Goal: Task Accomplishment & Management: Complete application form

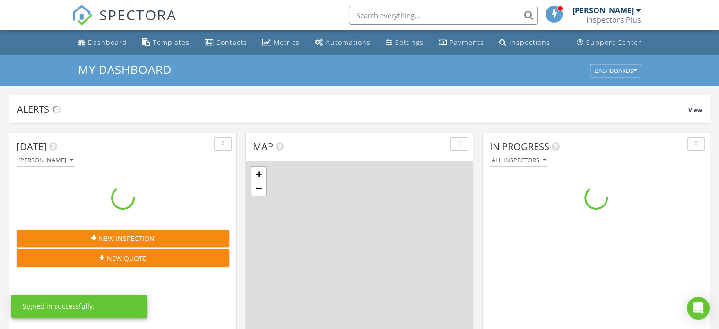
scroll to position [875, 734]
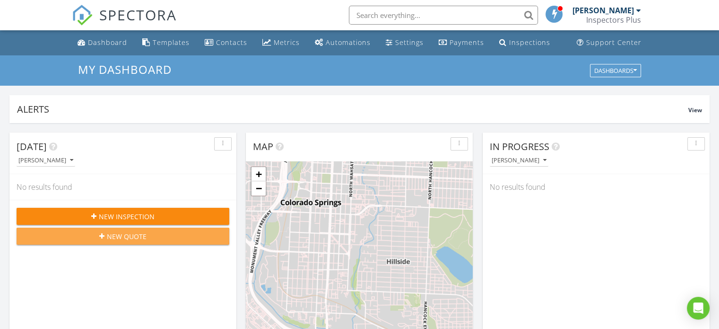
click at [161, 233] on div "New Quote" at bounding box center [123, 236] width 198 height 10
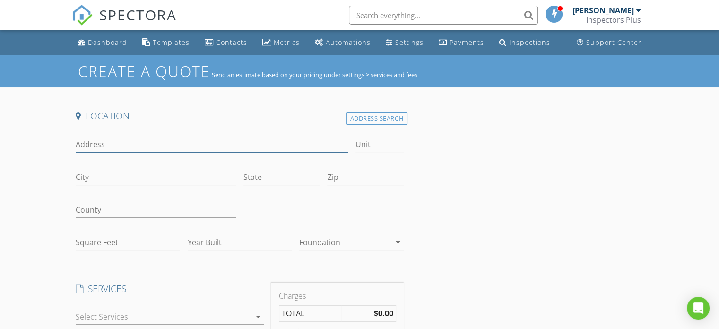
click at [98, 139] on input "Address" at bounding box center [212, 145] width 272 height 16
type input "34 Fountain PL"
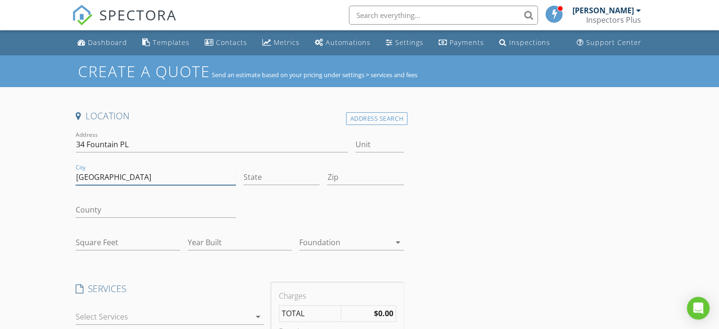
type input "[GEOGRAPHIC_DATA]"
click at [254, 182] on input "State" at bounding box center [282, 177] width 76 height 16
type input "c"
type input "CO"
click at [338, 192] on div at bounding box center [365, 192] width 76 height 6
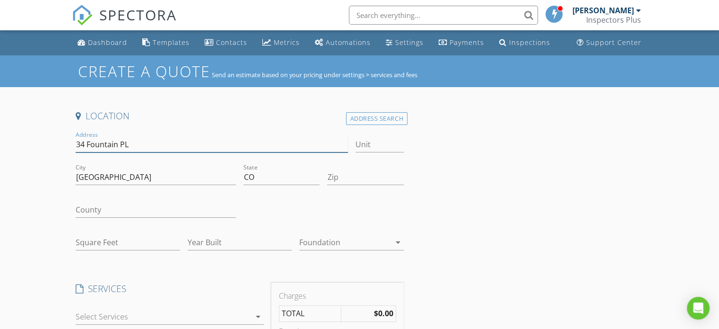
drag, startPoint x: 139, startPoint y: 147, endPoint x: 28, endPoint y: 145, distance: 111.1
click at [363, 172] on input "Zip" at bounding box center [365, 177] width 76 height 16
type input "80829"
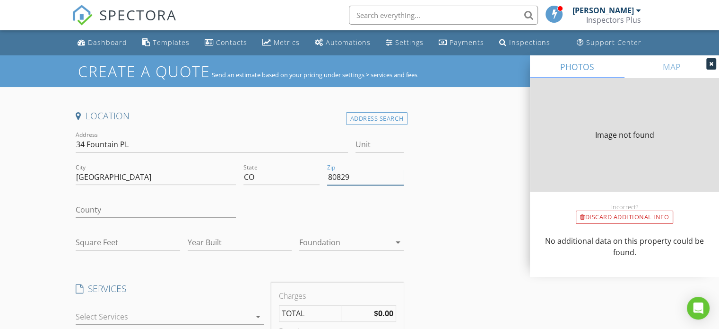
type input "1008"
type input "1905"
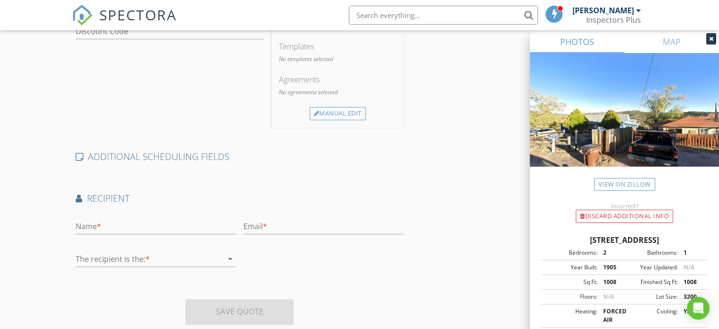
scroll to position [342, 0]
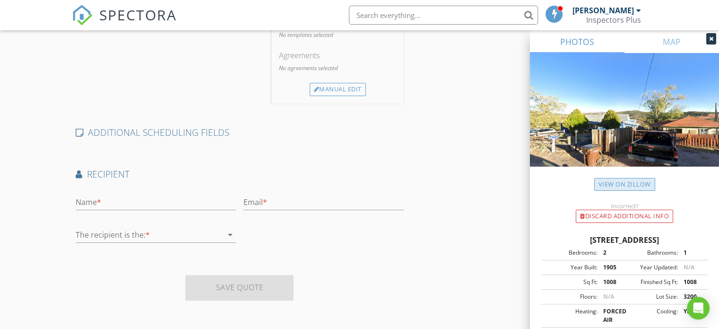
type input "80829"
click at [633, 182] on link "View on Zillow" at bounding box center [624, 184] width 61 height 13
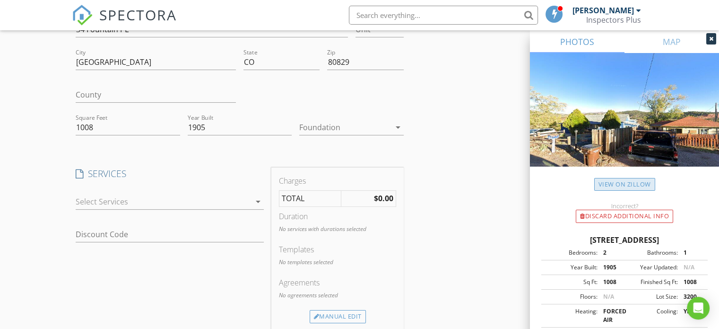
scroll to position [116, 0]
click at [164, 196] on div at bounding box center [163, 199] width 175 height 15
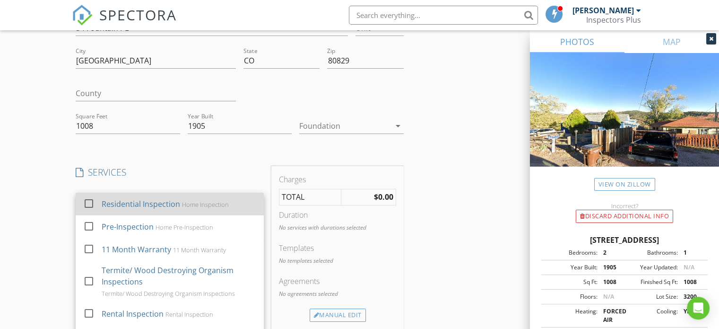
click at [135, 202] on div "Residential Inspection" at bounding box center [141, 203] width 78 height 11
